Goal: Find specific page/section: Find specific page/section

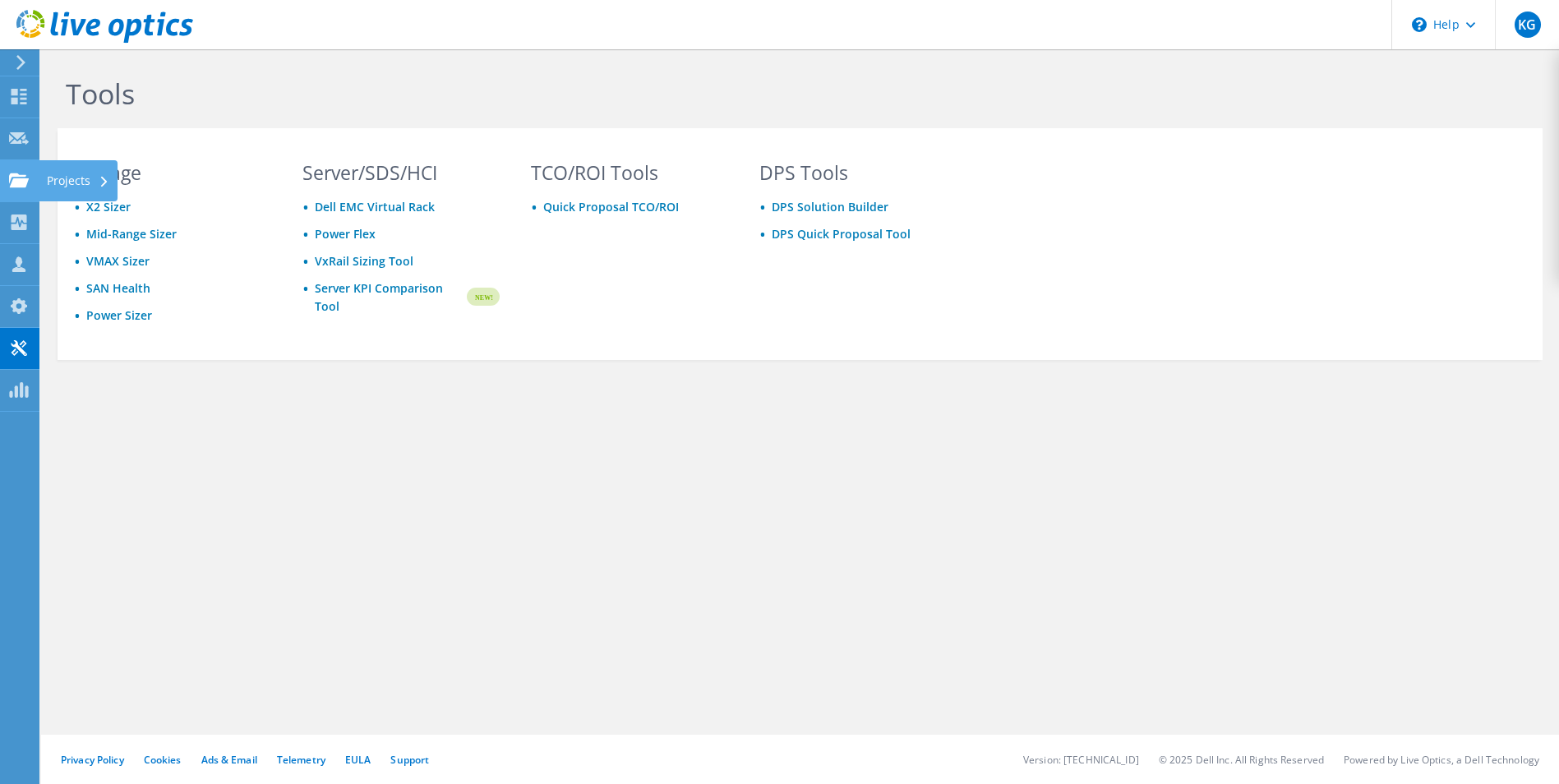
click at [10, 180] on use at bounding box center [18, 180] width 20 height 14
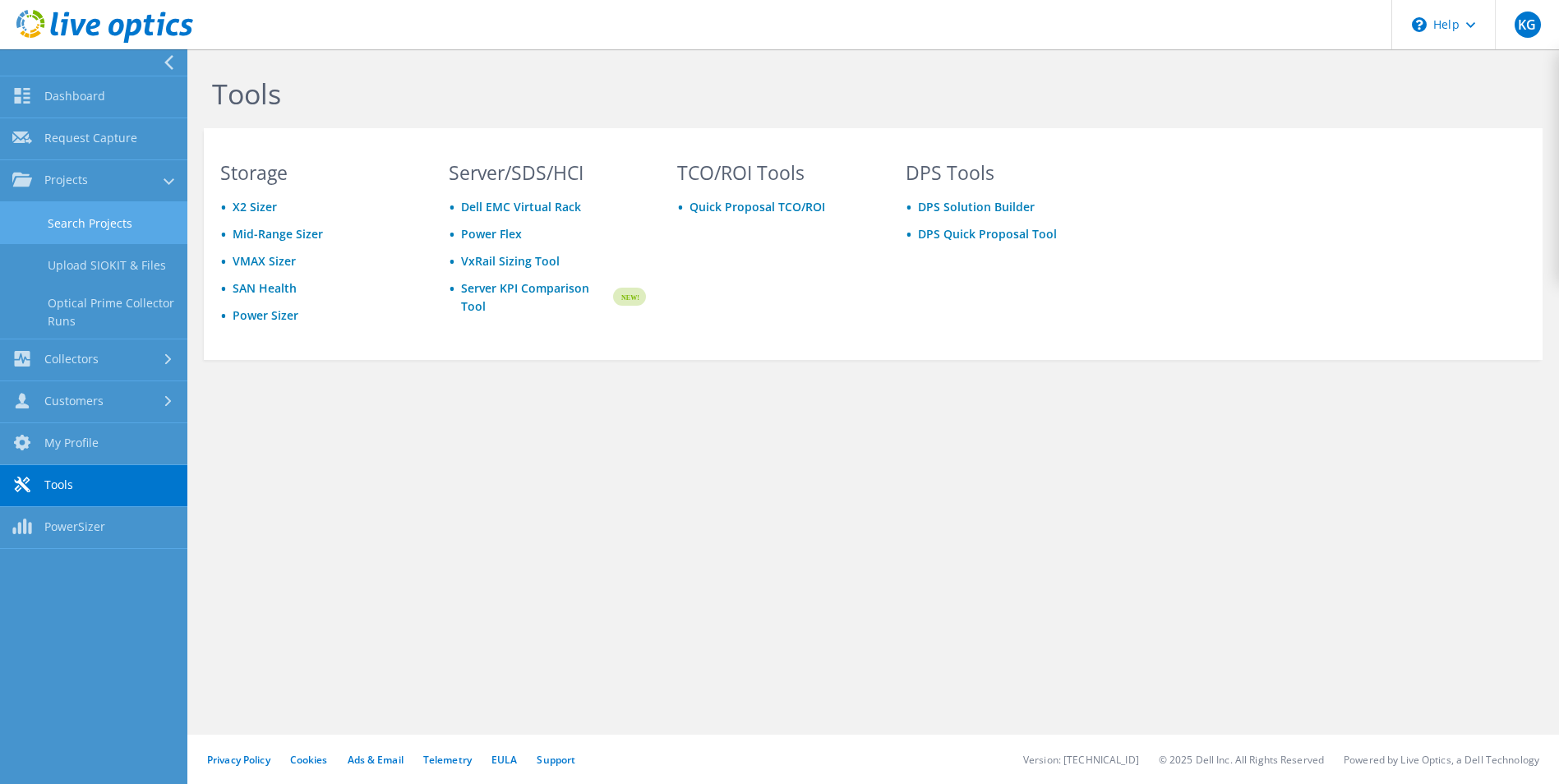
click at [92, 222] on link "Search Projects" at bounding box center [94, 223] width 187 height 42
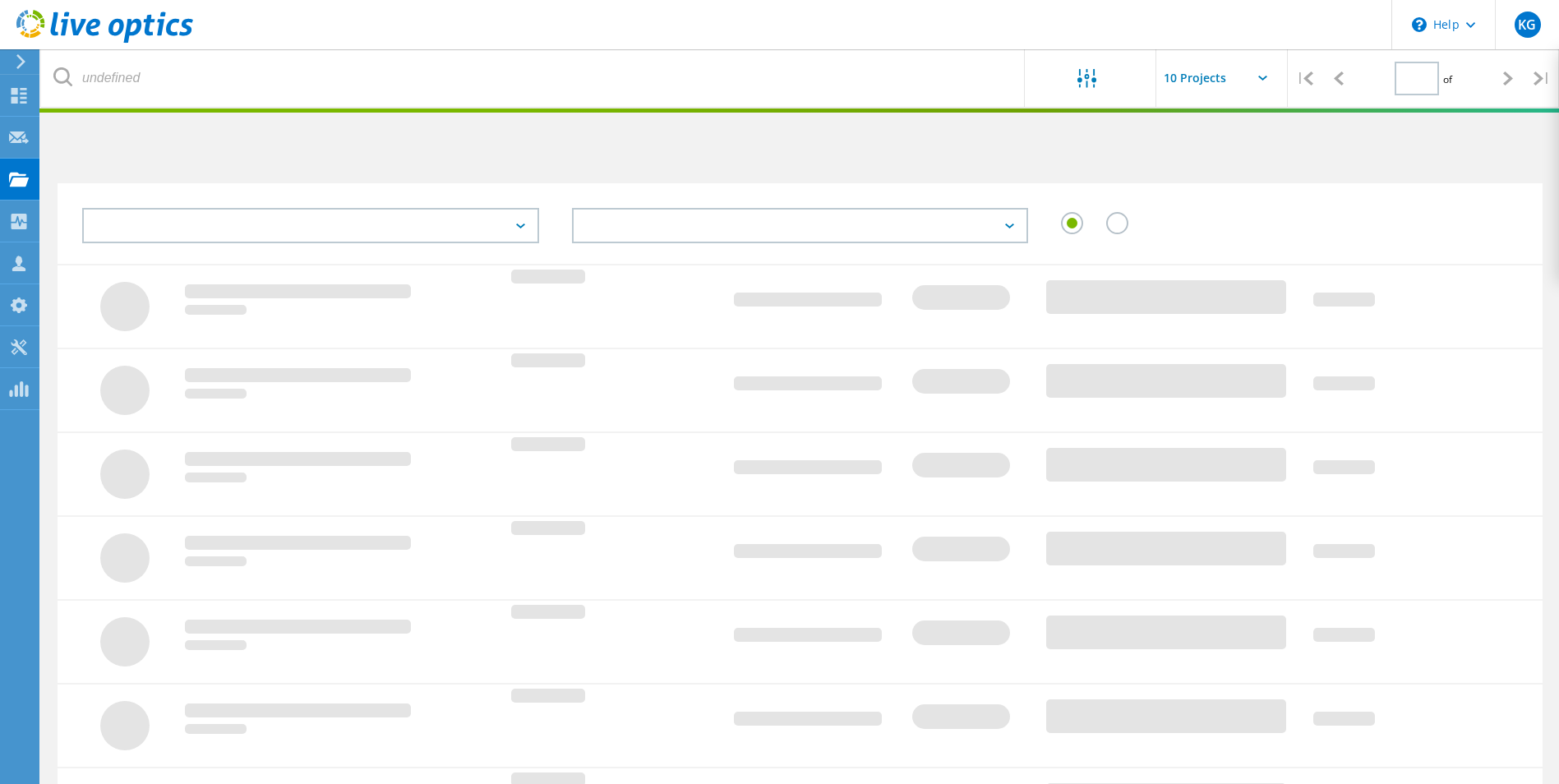
type input "1"
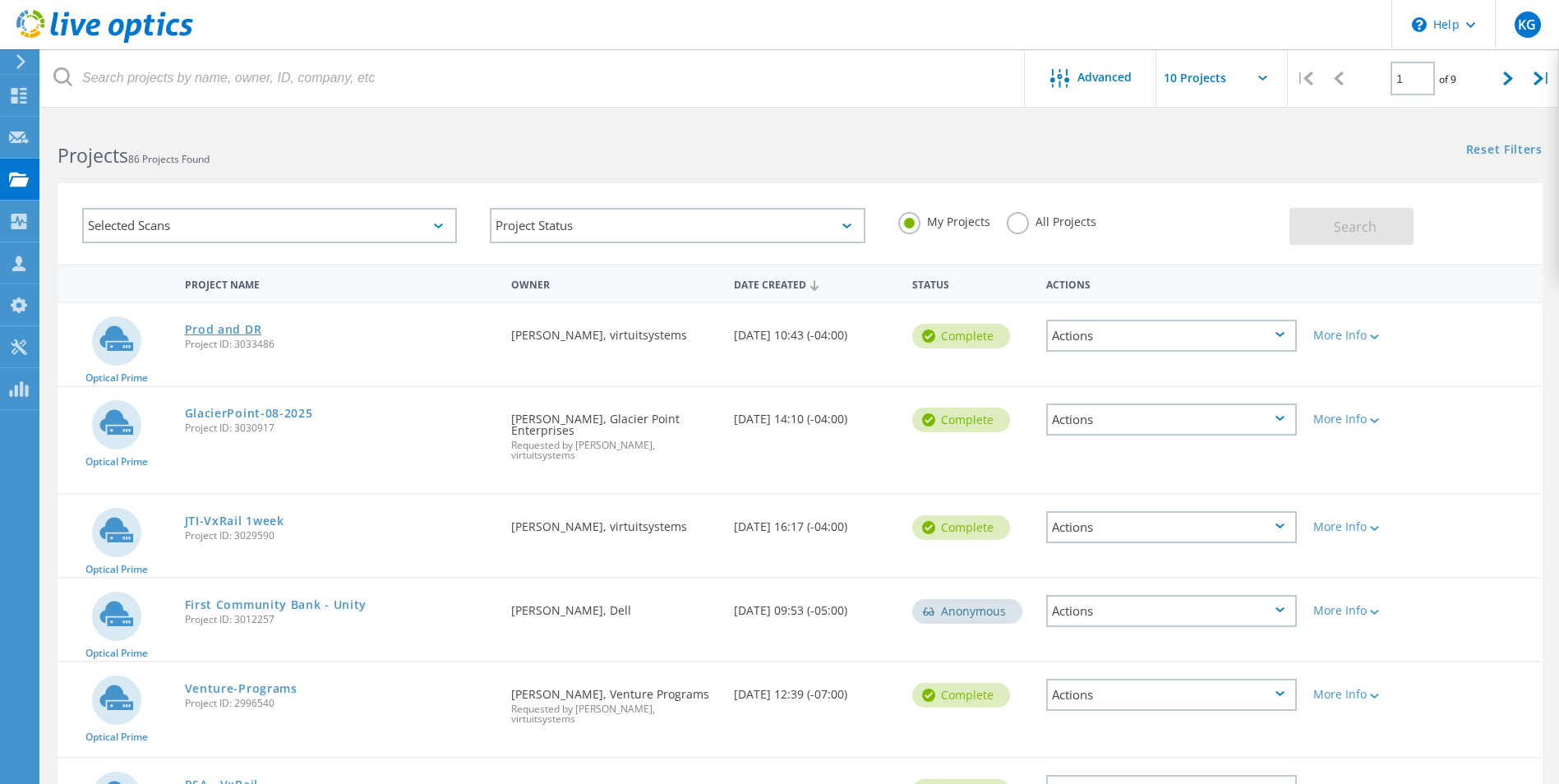
click at [226, 324] on link "Prod and DR" at bounding box center [224, 329] width 77 height 11
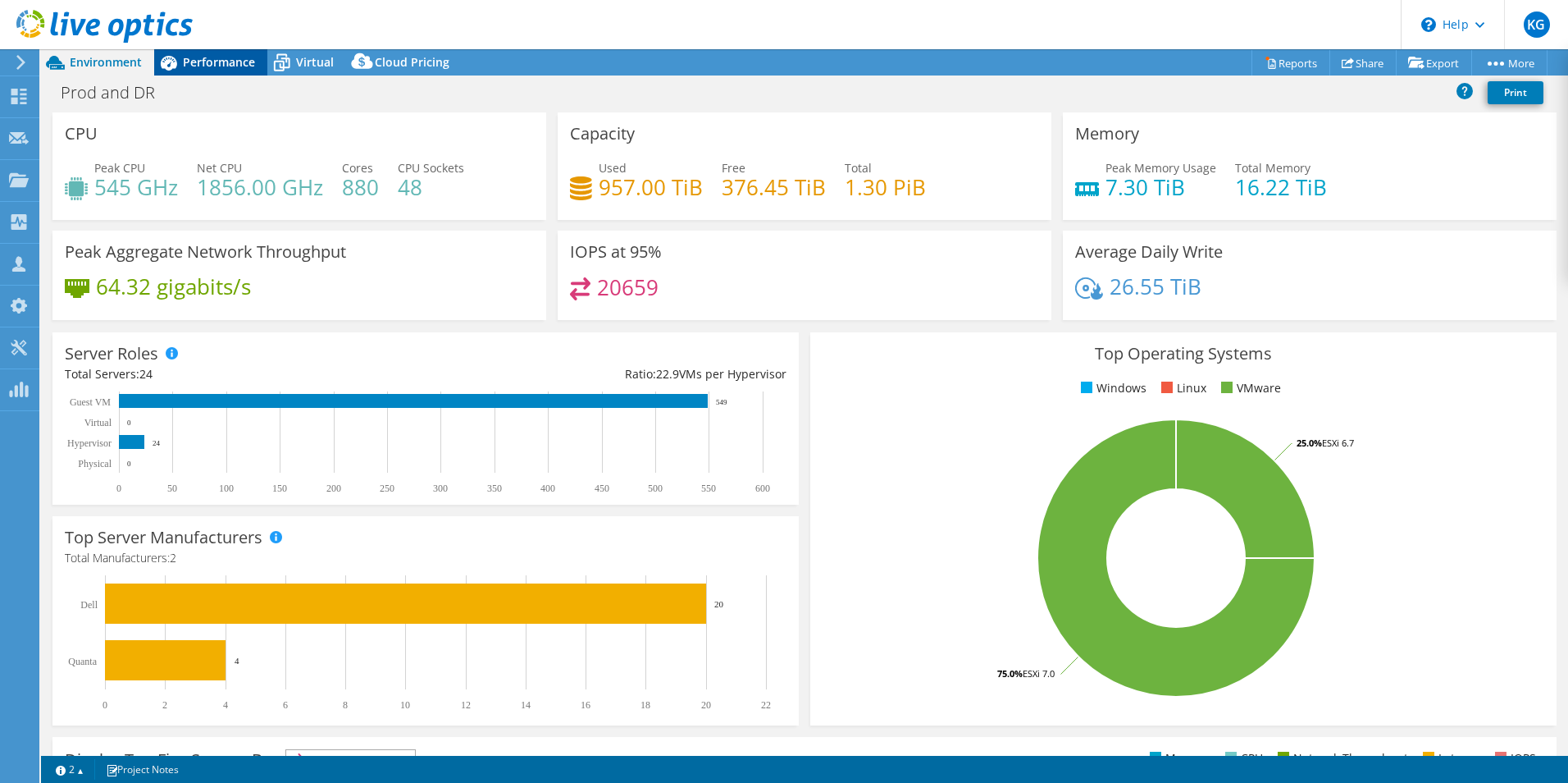
select select "USD"
click at [202, 57] on span "Performance" at bounding box center [219, 62] width 72 height 15
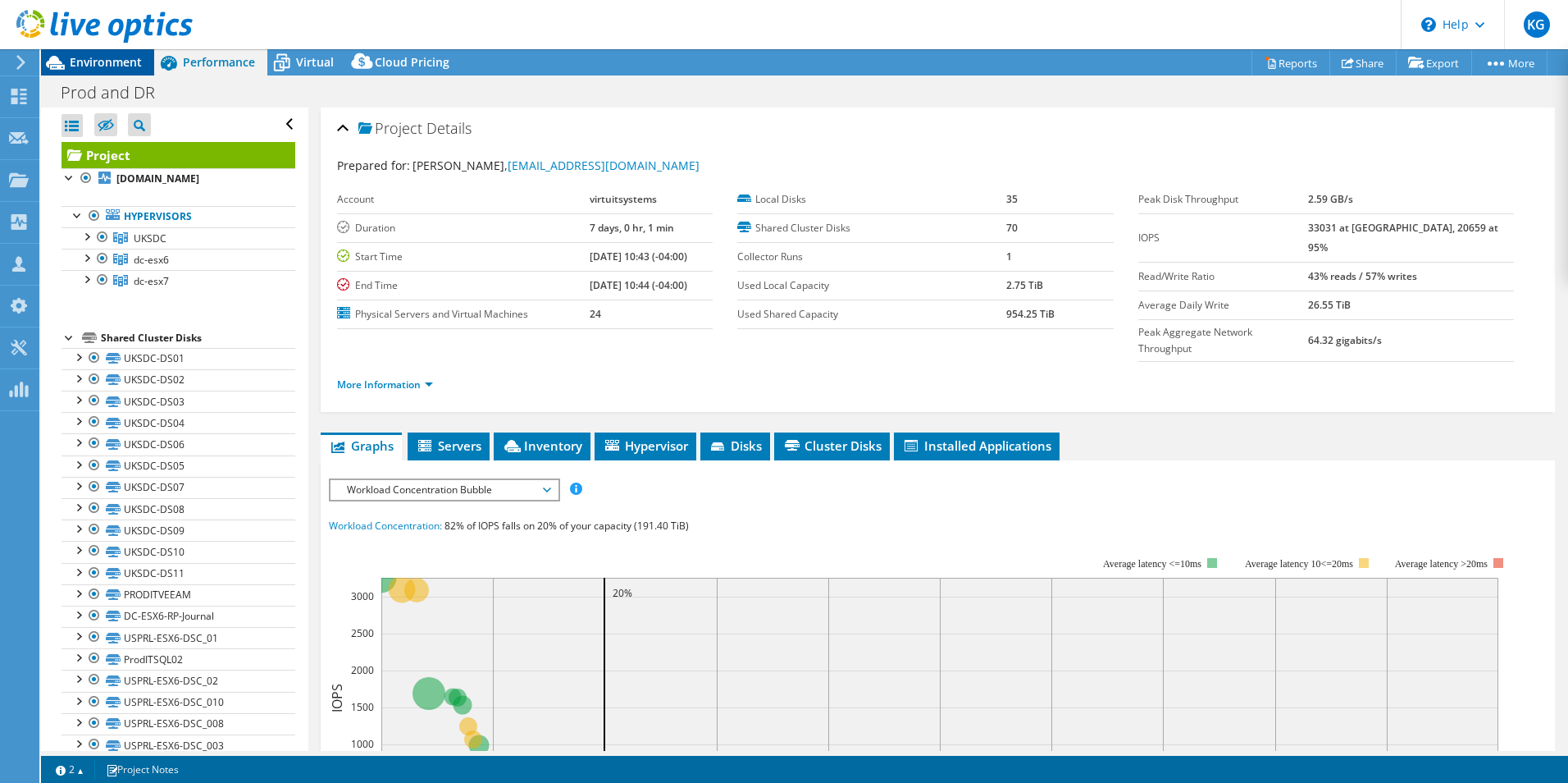
click at [89, 57] on span "Environment" at bounding box center [106, 62] width 72 height 15
